Goal: Check status: Check status

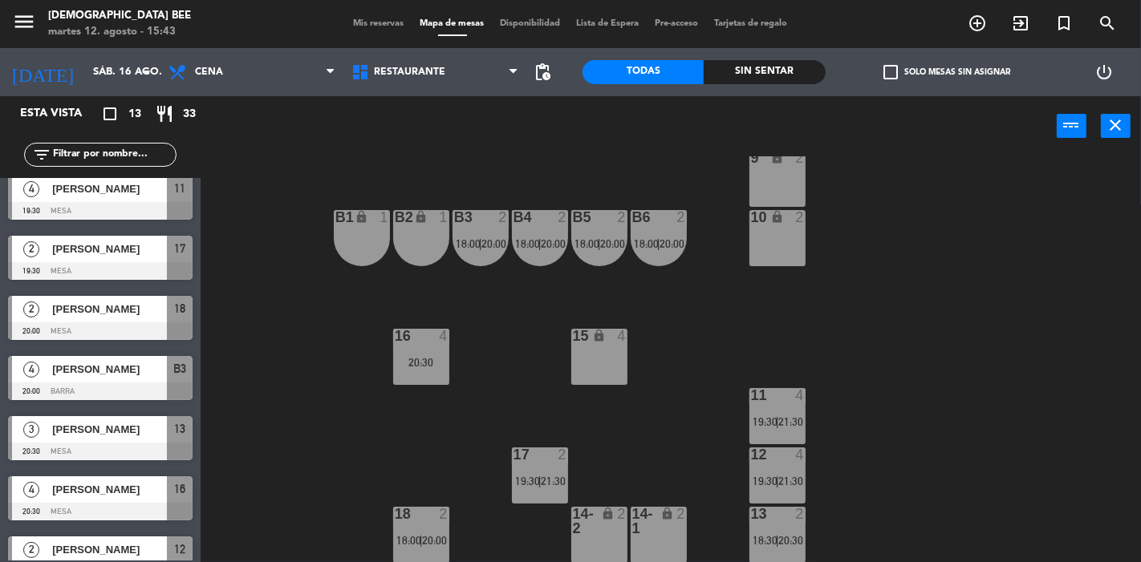
scroll to position [399, 0]
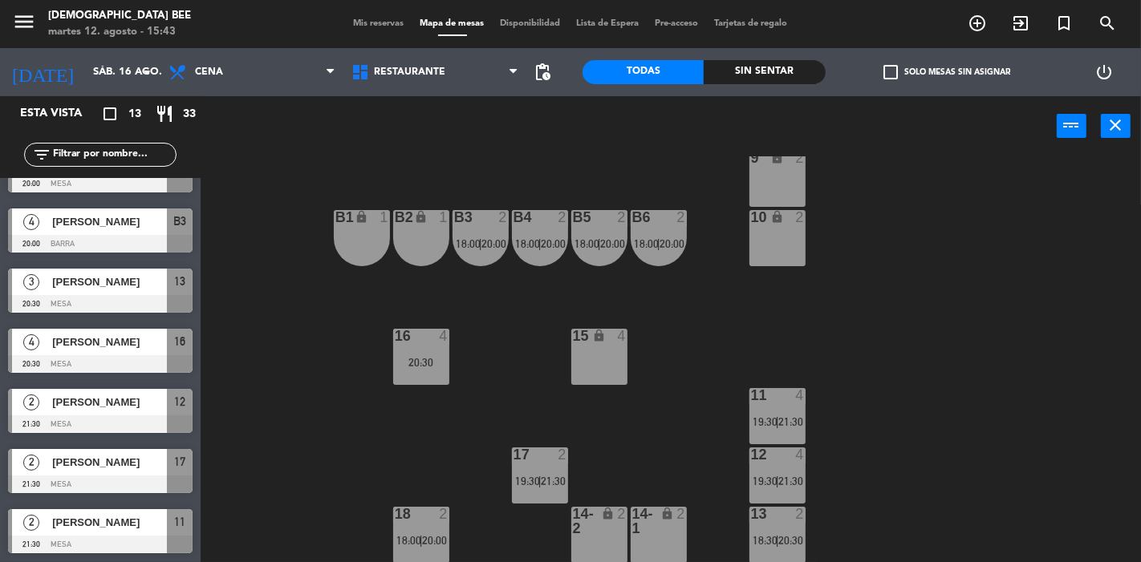
click at [381, 21] on span "Mis reservas" at bounding box center [379, 23] width 67 height 9
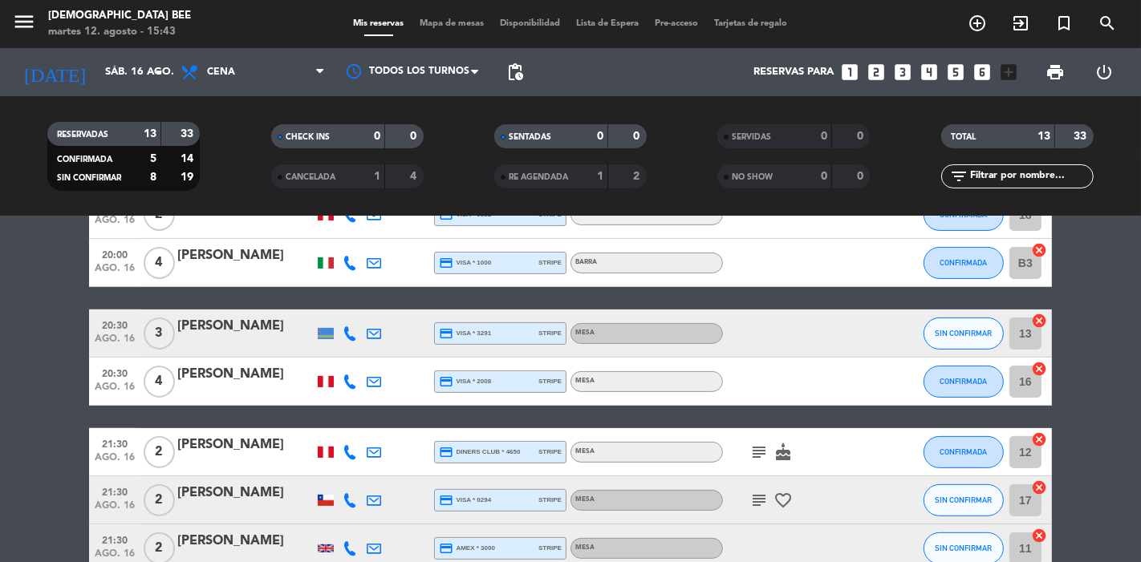
scroll to position [456, 0]
click at [319, 338] on div at bounding box center [326, 333] width 24 height 47
click at [327, 333] on div at bounding box center [326, 333] width 16 height 11
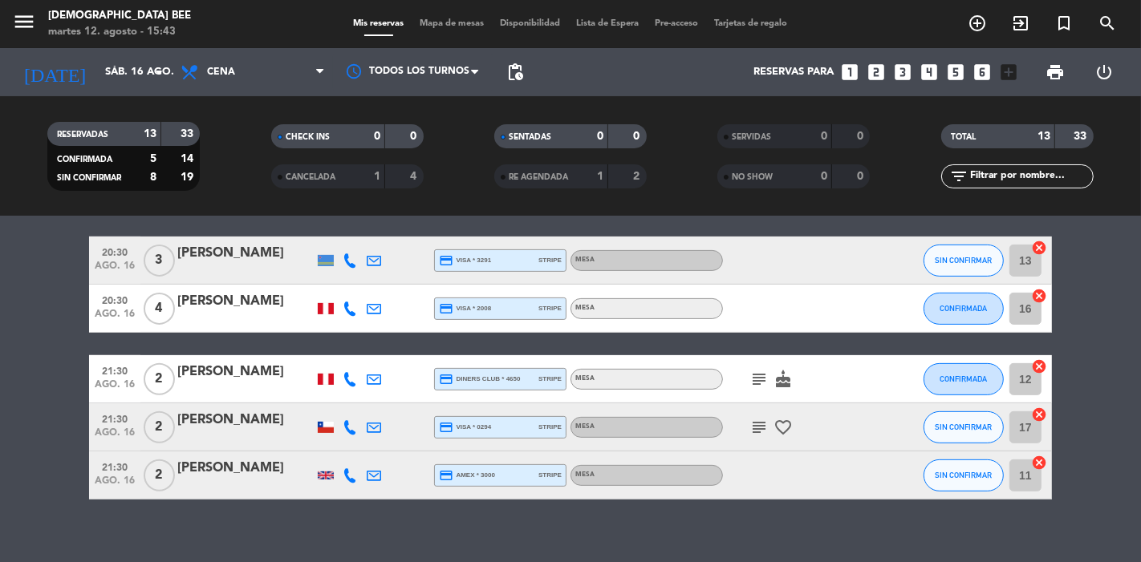
scroll to position [545, 0]
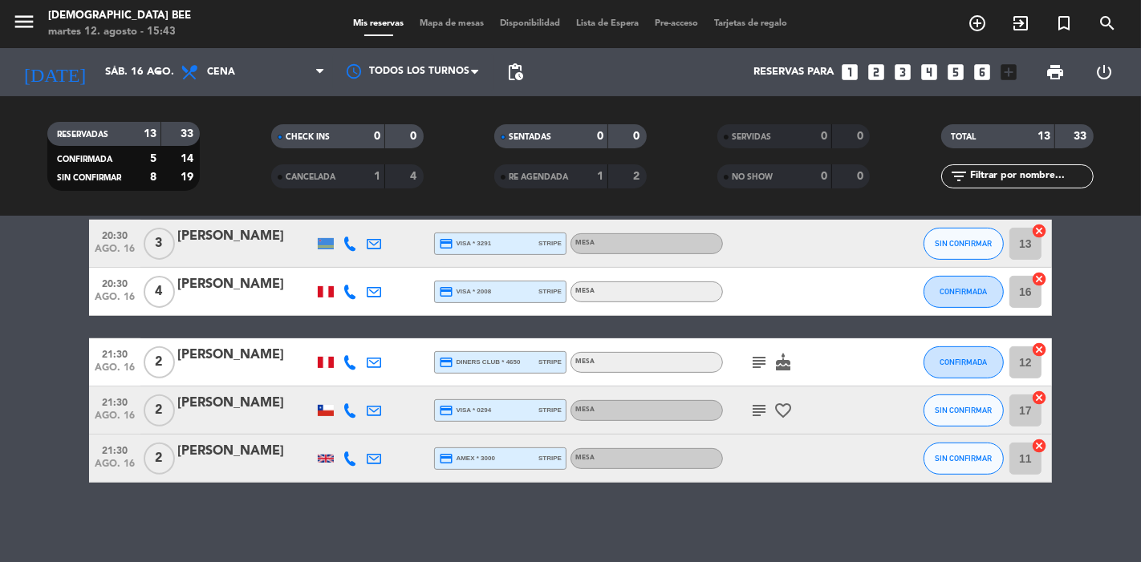
click at [756, 364] on icon "subject" at bounding box center [758, 362] width 19 height 19
click at [756, 413] on icon "subject" at bounding box center [758, 410] width 19 height 19
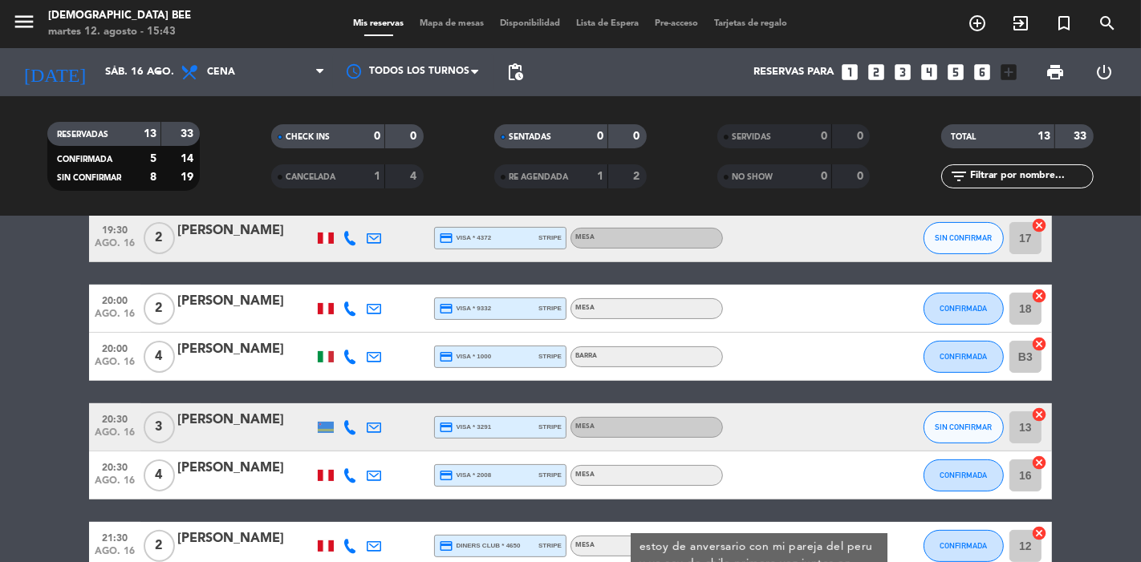
scroll to position [0, 0]
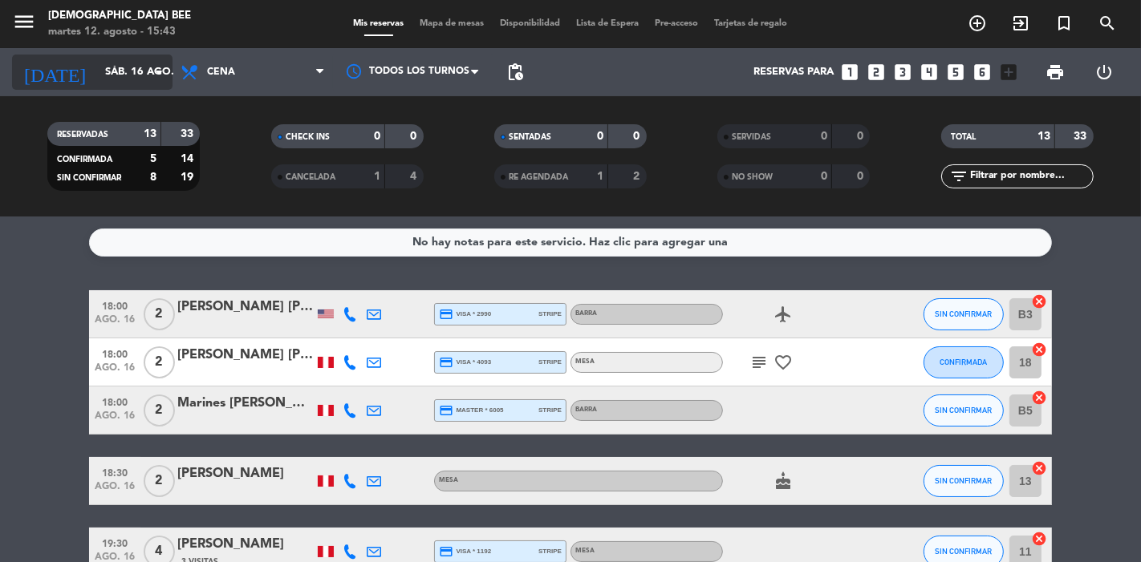
click at [154, 65] on icon "arrow_drop_down" at bounding box center [158, 72] width 19 height 19
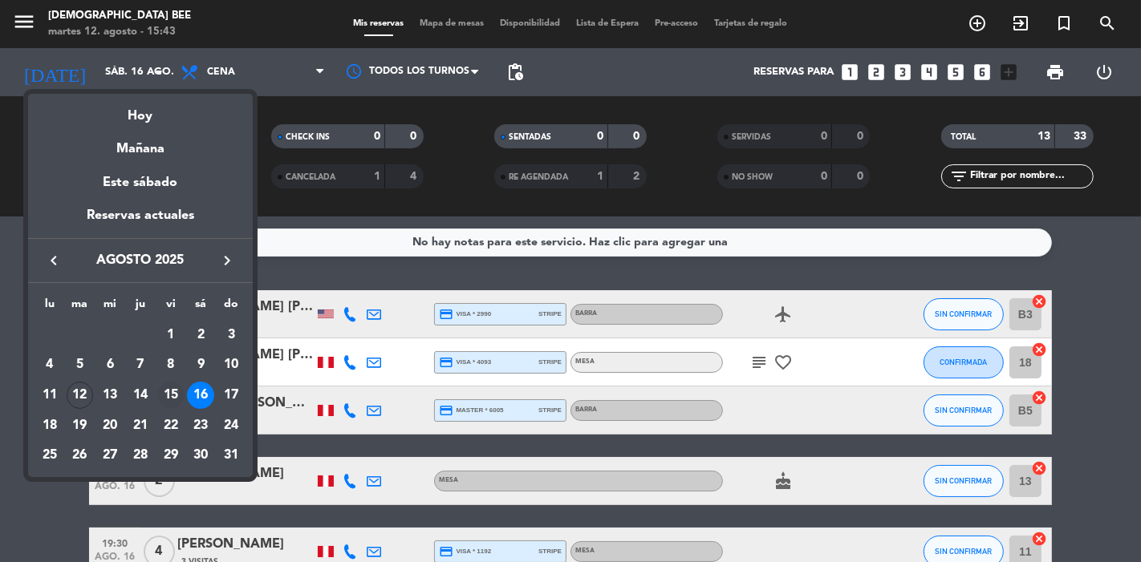
click at [168, 401] on div "15" at bounding box center [170, 395] width 27 height 27
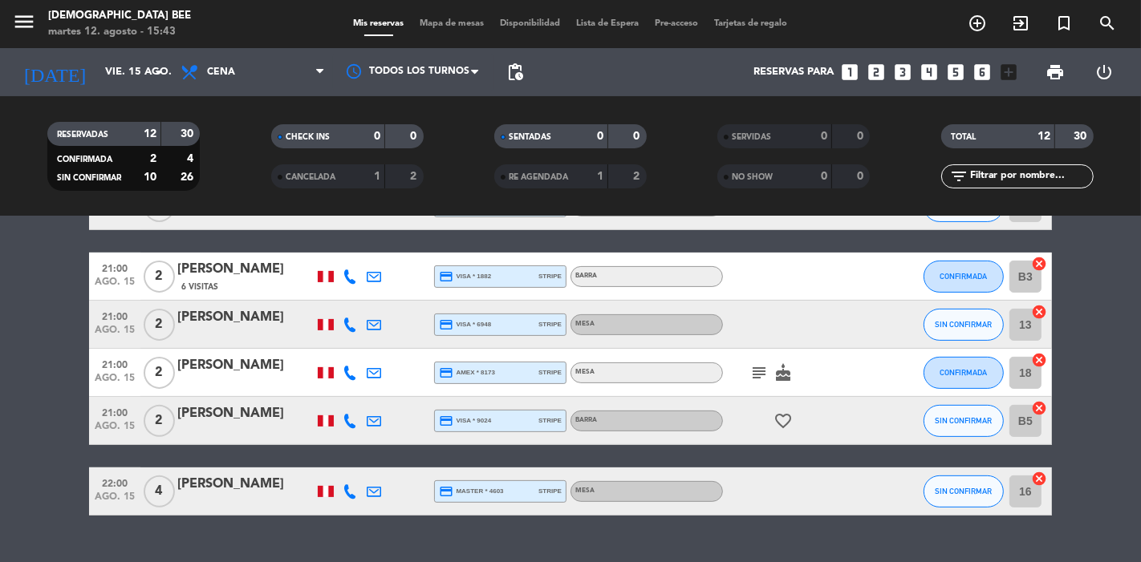
scroll to position [497, 0]
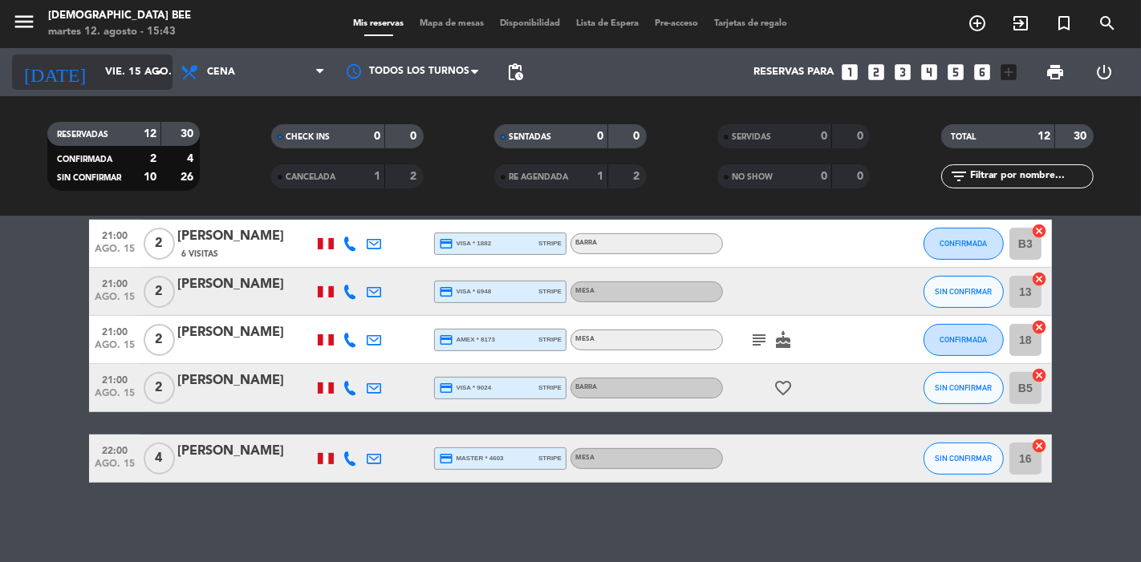
click at [138, 69] on input "vie. 15 ago." at bounding box center [167, 72] width 140 height 29
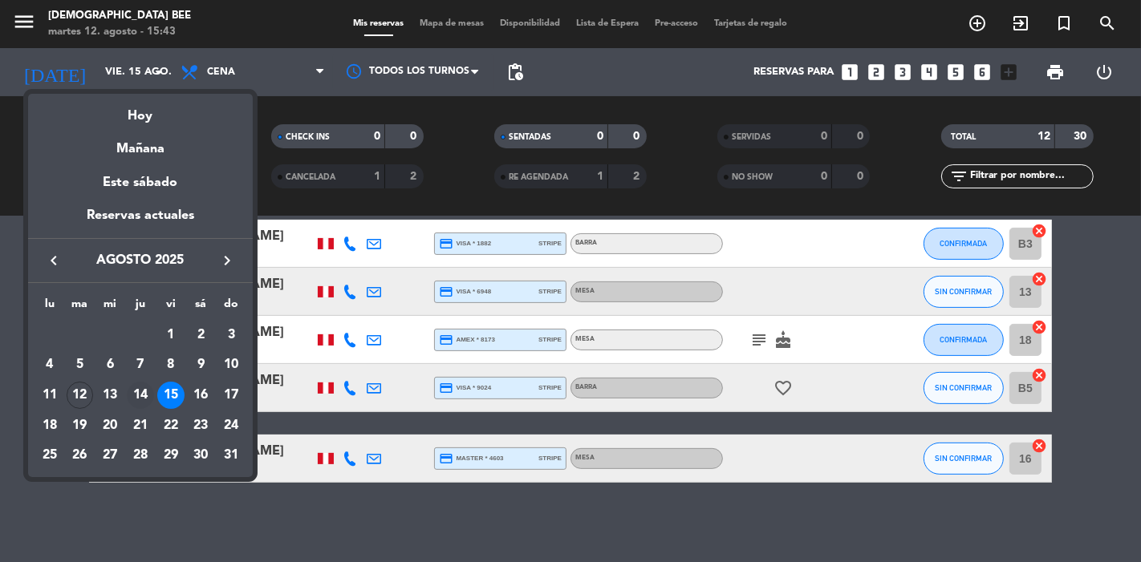
click at [148, 399] on div "14" at bounding box center [140, 395] width 27 height 27
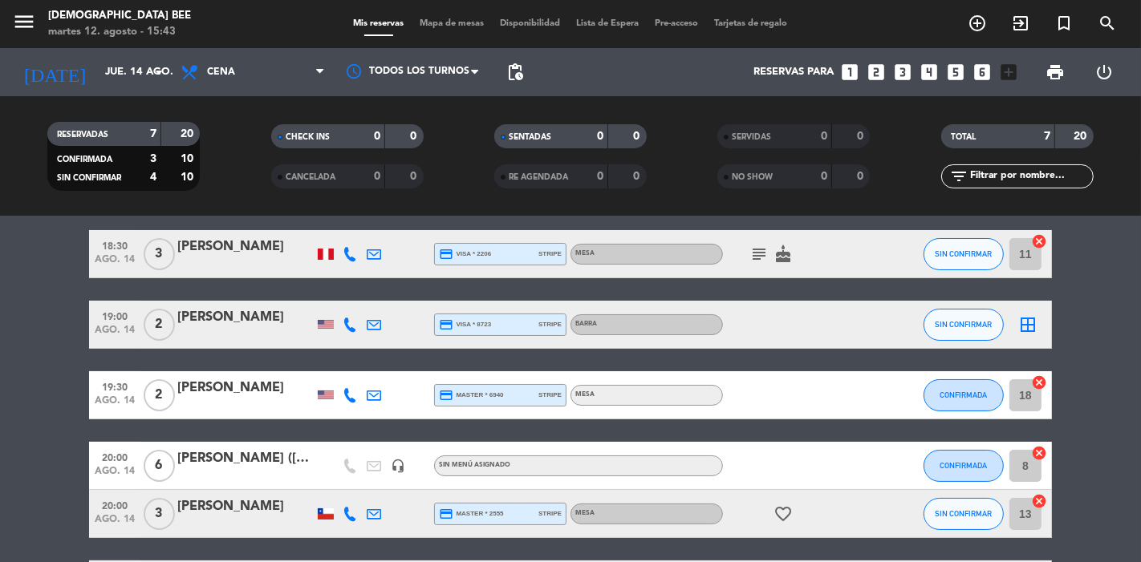
scroll to position [0, 0]
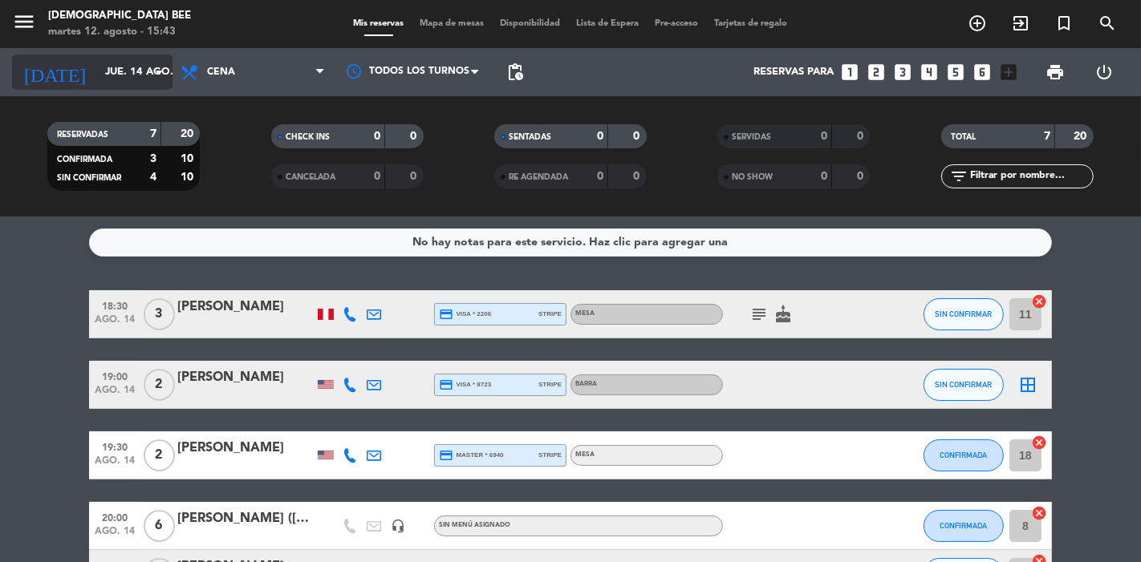
click at [109, 74] on input "jue. 14 ago." at bounding box center [167, 72] width 140 height 29
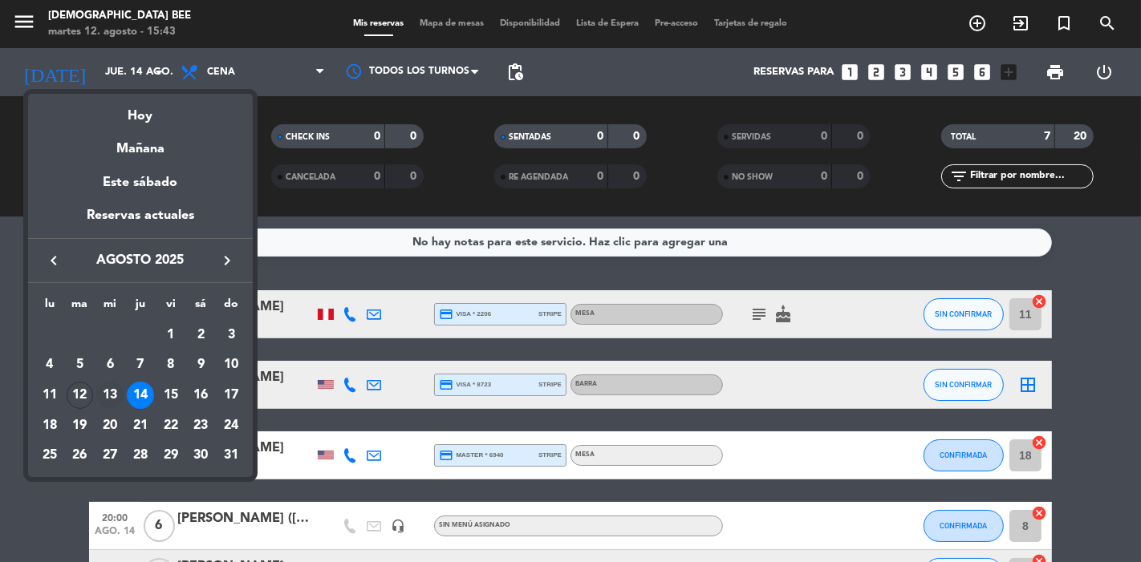
click at [112, 393] on div "13" at bounding box center [109, 395] width 27 height 27
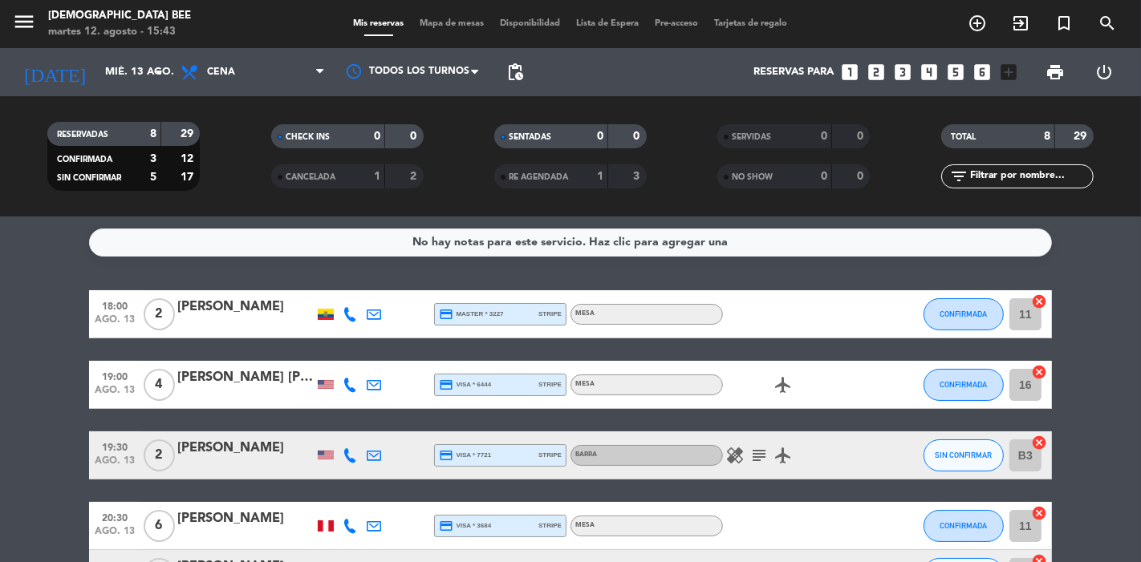
scroll to position [34, 0]
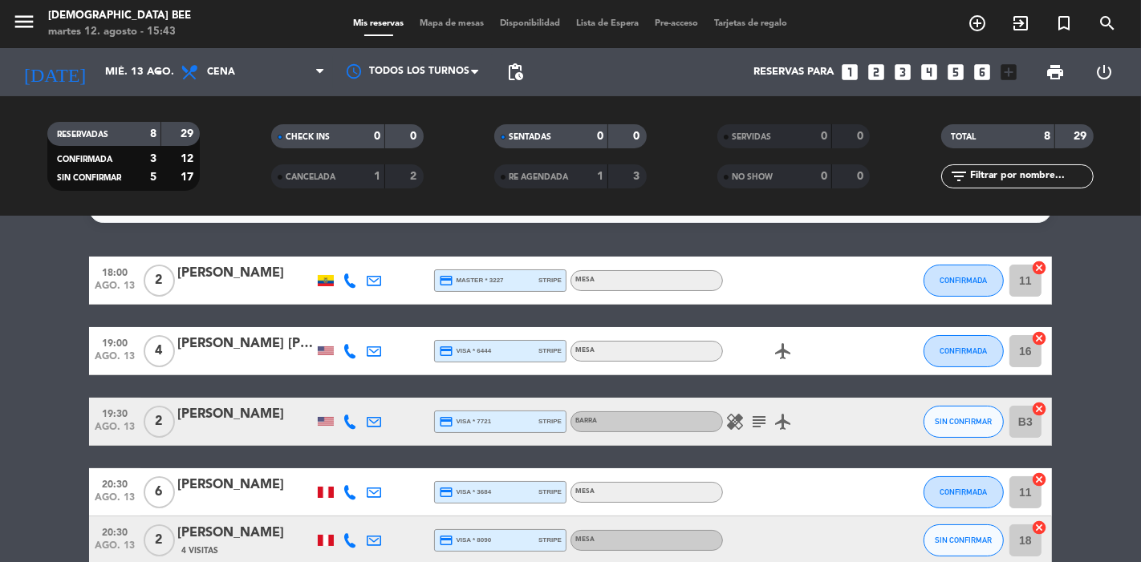
click at [760, 424] on icon "subject" at bounding box center [758, 421] width 19 height 19
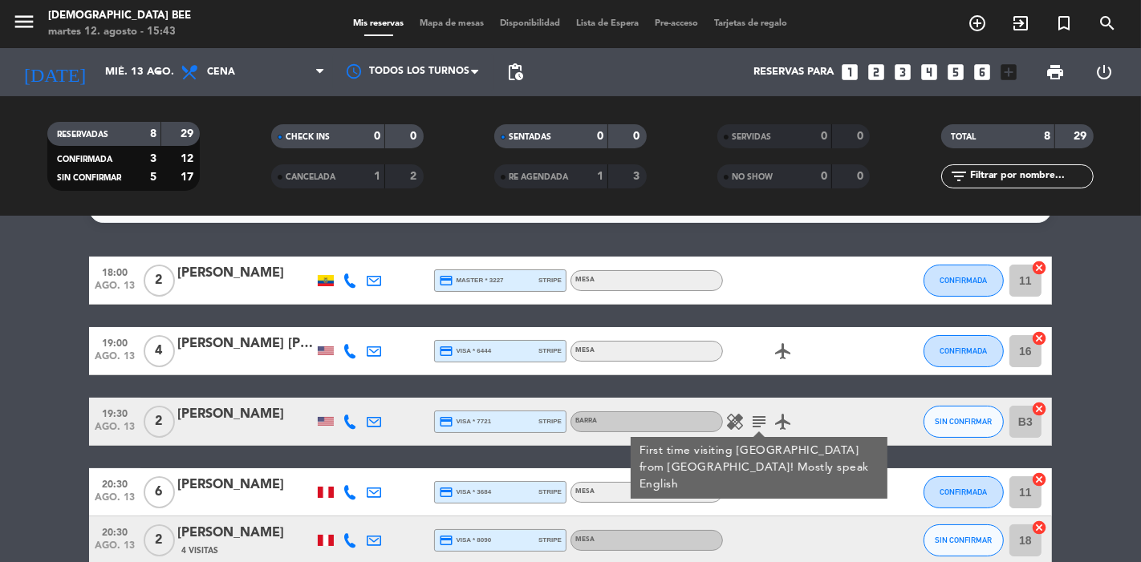
click at [0, 370] on bookings-row "18:00 ago. 13 2 [PERSON_NAME] credit_card master * 3227 stripe Mesa CONFIRMADA …" at bounding box center [570, 494] width 1141 height 475
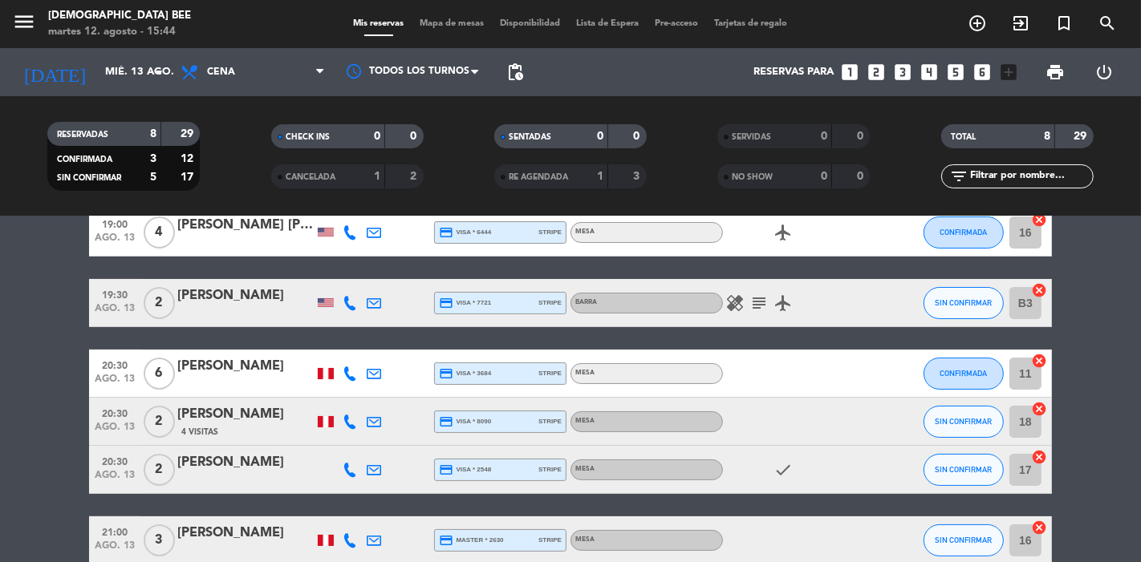
scroll to position [282, 0]
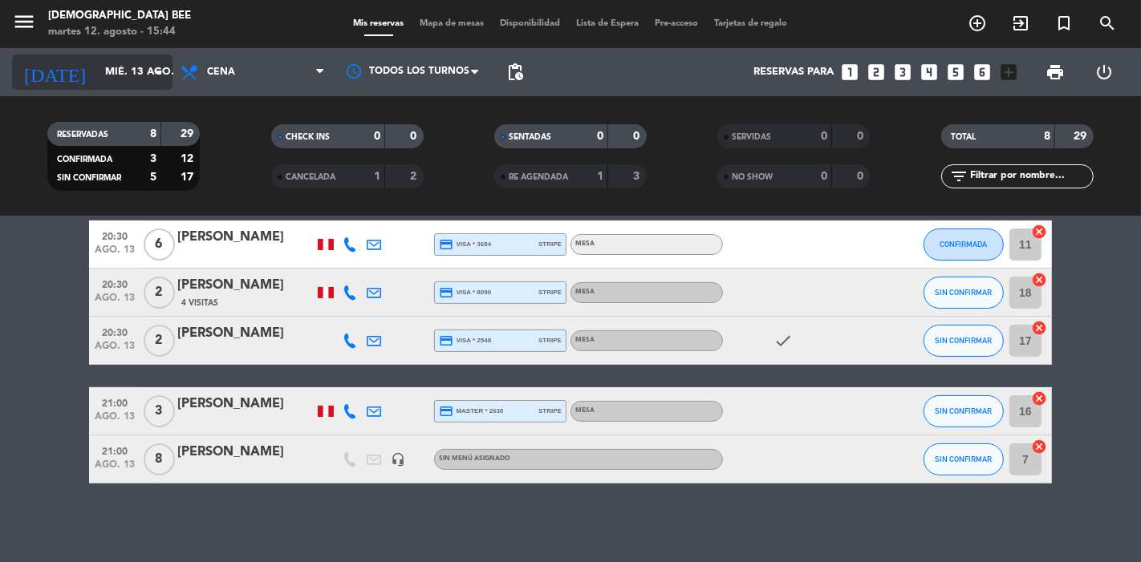
click at [128, 63] on input "mié. 13 ago." at bounding box center [167, 72] width 140 height 29
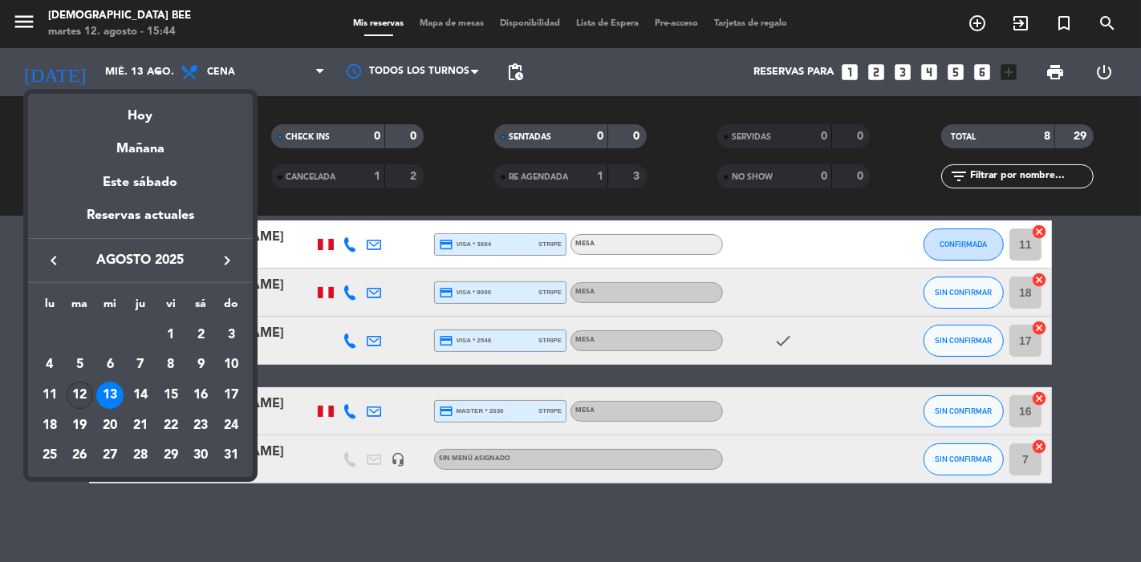
click at [88, 395] on div "12" at bounding box center [80, 395] width 27 height 27
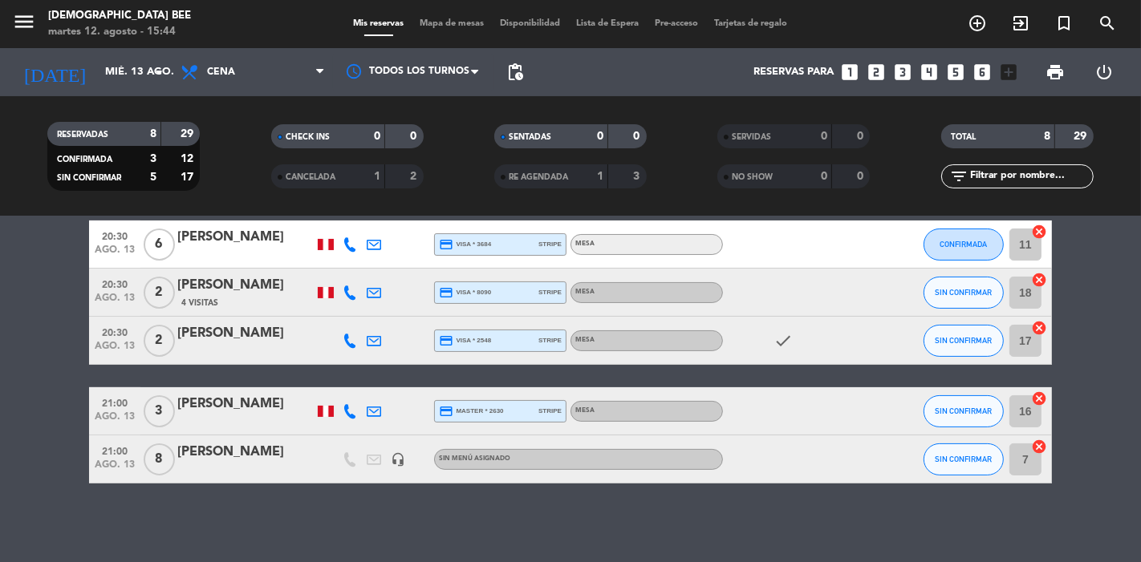
type input "[DATE] ago."
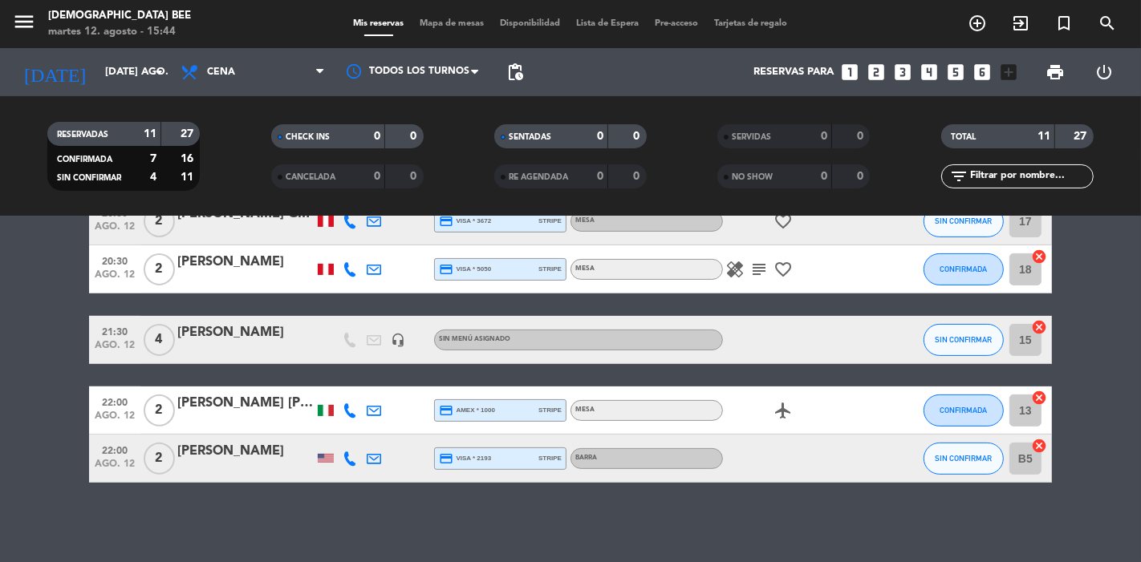
scroll to position [0, 0]
